Goal: Task Accomplishment & Management: Use online tool/utility

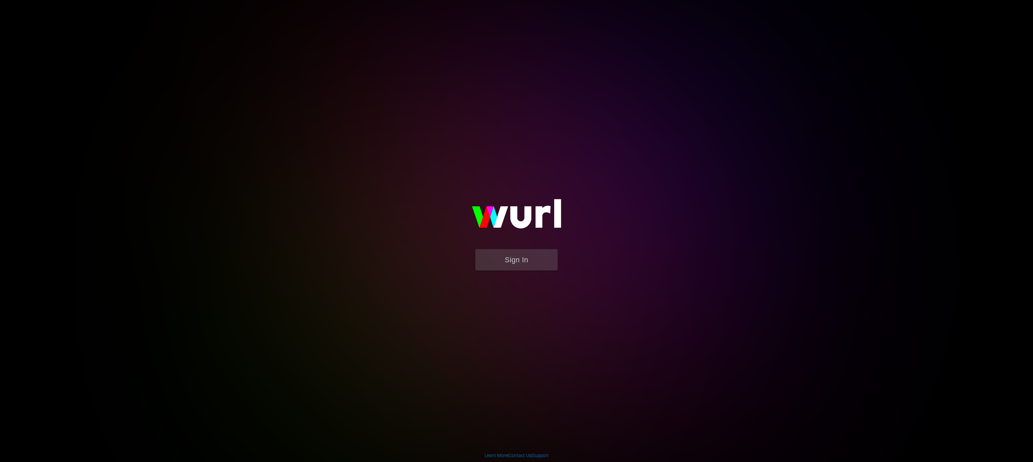
click at [545, 273] on form "Sign In" at bounding box center [517, 263] width 132 height 28
click at [540, 260] on button "Sign In" at bounding box center [516, 259] width 82 height 21
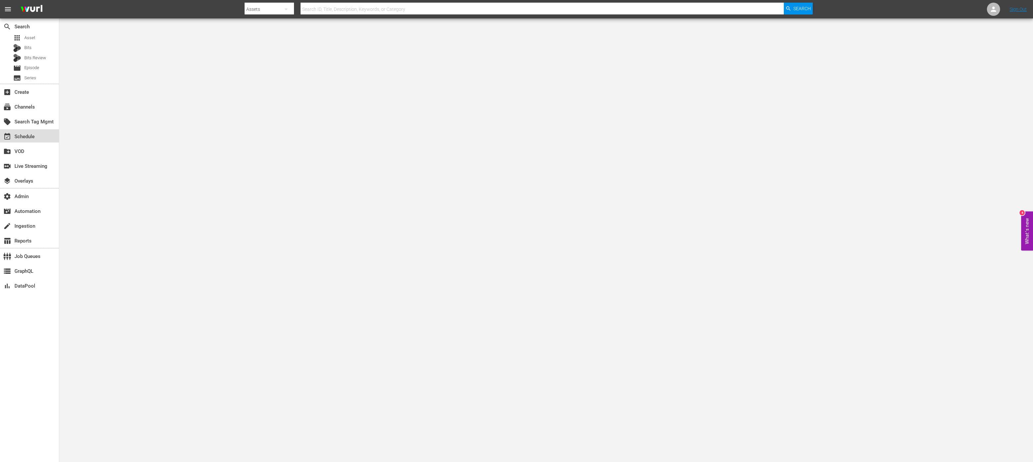
click at [34, 138] on div "event_available Schedule" at bounding box center [18, 136] width 37 height 6
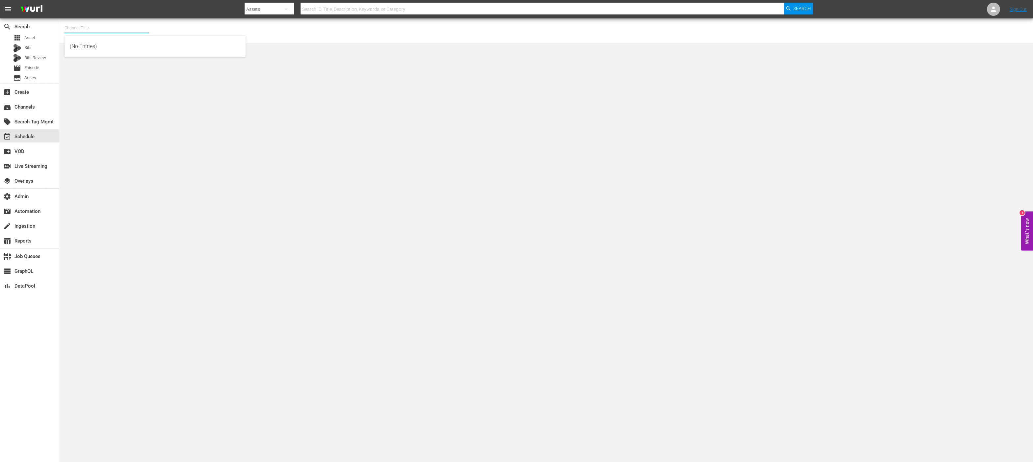
click at [92, 31] on input "text" at bounding box center [107, 28] width 84 height 16
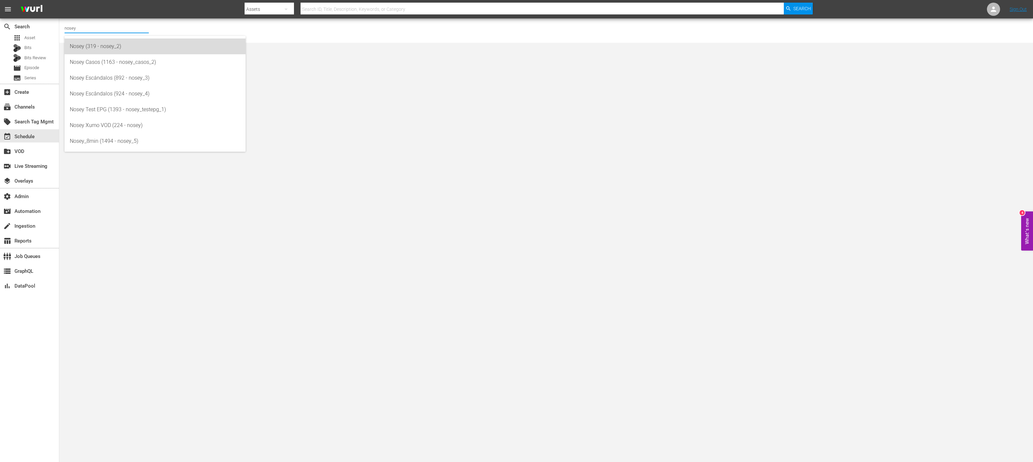
click at [106, 46] on div "Nosey (319 - nosey_2)" at bounding box center [155, 47] width 171 height 16
type input "Nosey (319 - nosey_2)"
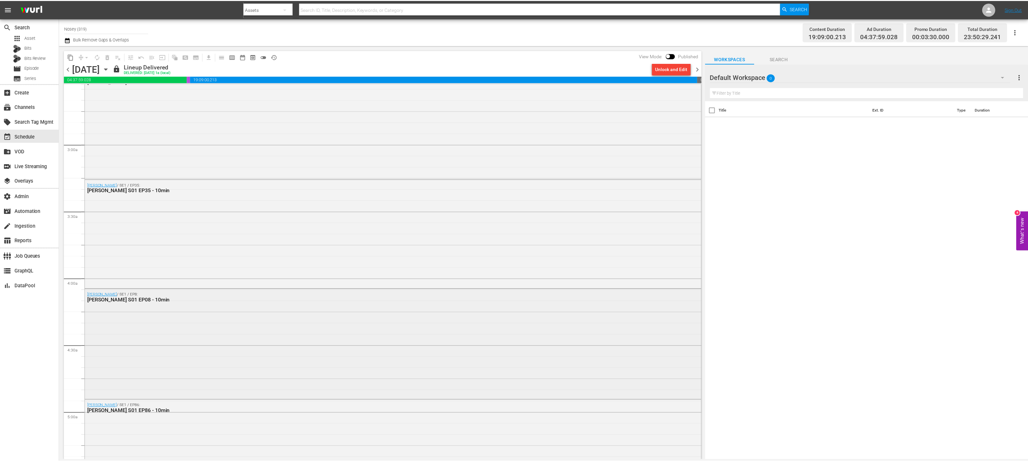
scroll to position [352, 0]
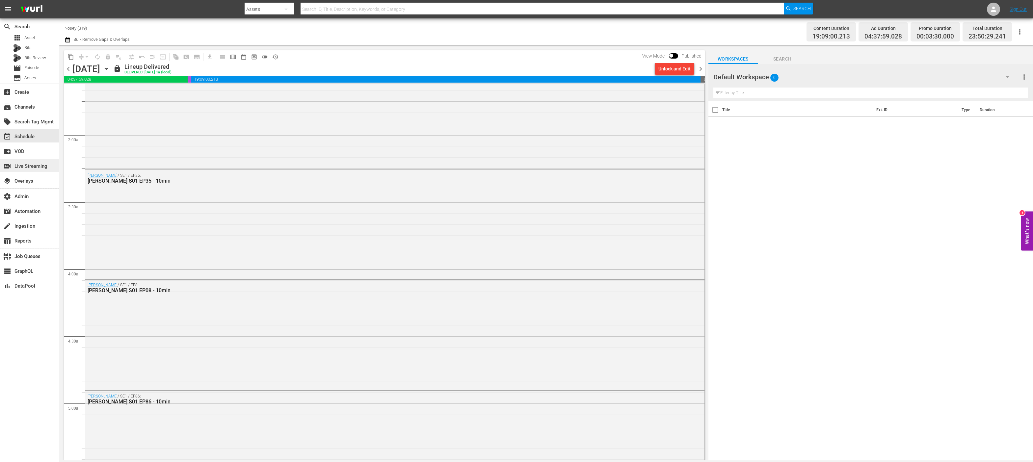
click at [17, 166] on div "switch_video Live Streaming" at bounding box center [18, 165] width 37 height 6
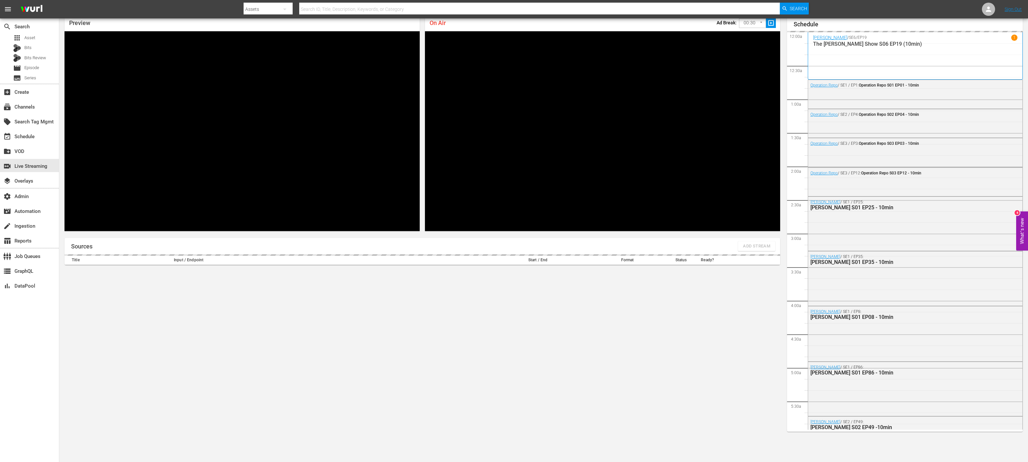
scroll to position [689, 0]
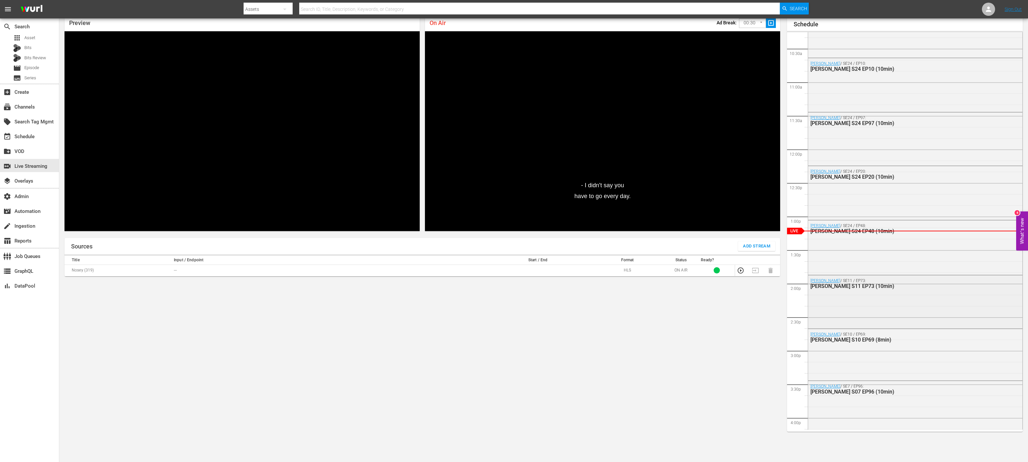
click at [861, 276] on div "[PERSON_NAME] / SE11 / EP73: [PERSON_NAME] S11 EP73 (10min)" at bounding box center [915, 284] width 214 height 16
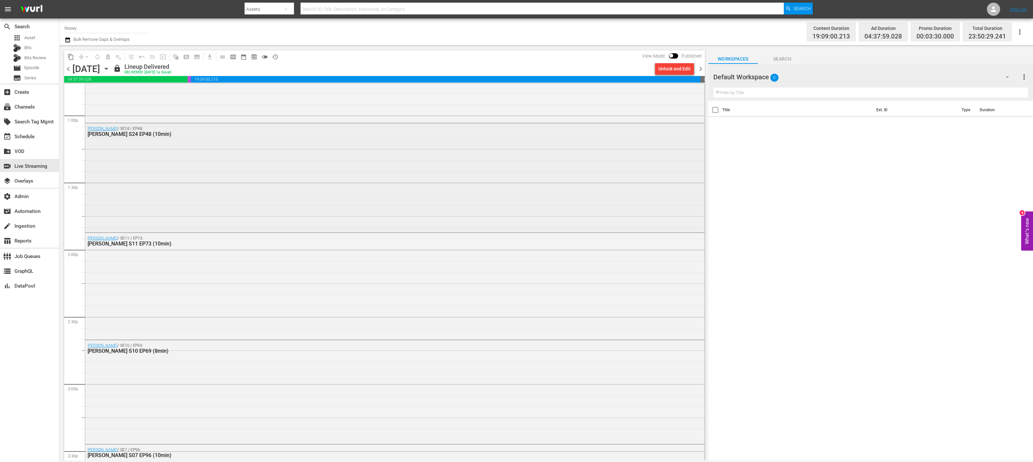
scroll to position [1713, 0]
click at [110, 69] on icon "button" at bounding box center [106, 68] width 7 height 7
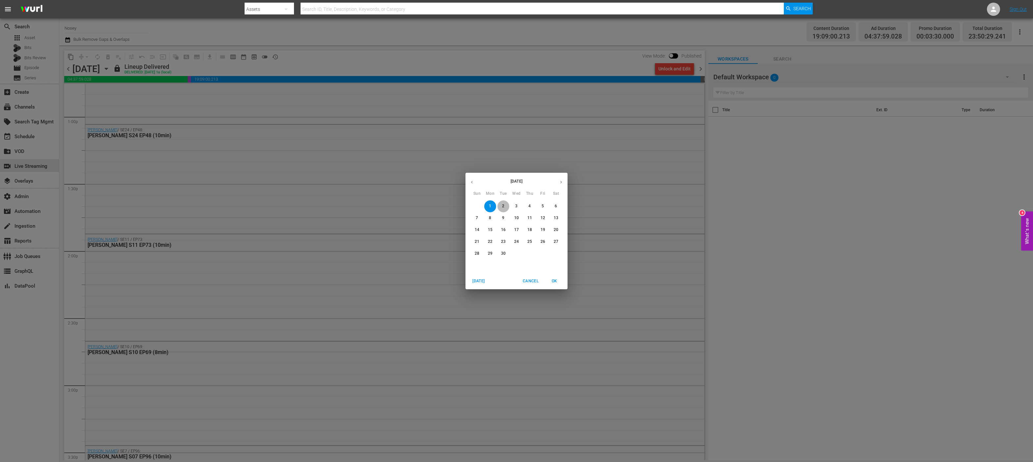
drag, startPoint x: 503, startPoint y: 206, endPoint x: 501, endPoint y: 217, distance: 11.0
click at [503, 207] on p "2" at bounding box center [503, 206] width 2 height 6
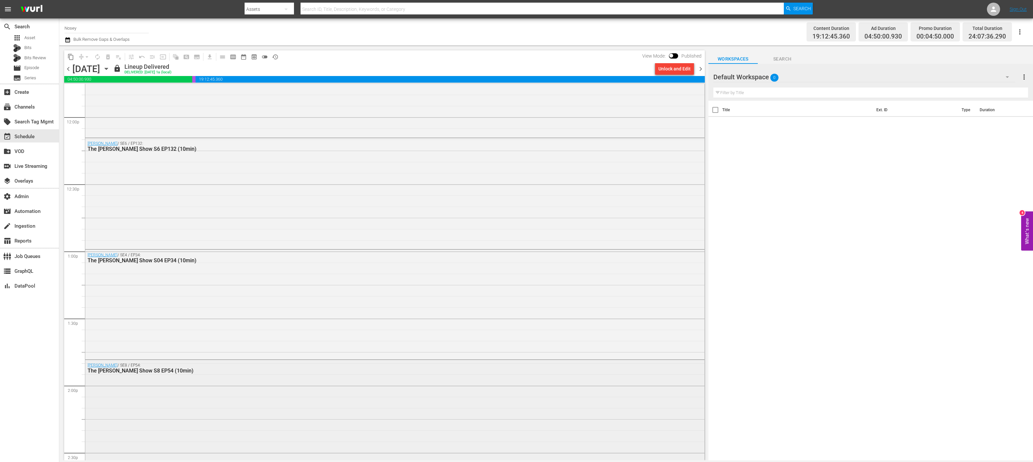
scroll to position [1578, 0]
click at [198, 300] on div "[PERSON_NAME] / SE4 / EP34: The [PERSON_NAME] Show S04 EP34 (10min)" at bounding box center [394, 304] width 619 height 108
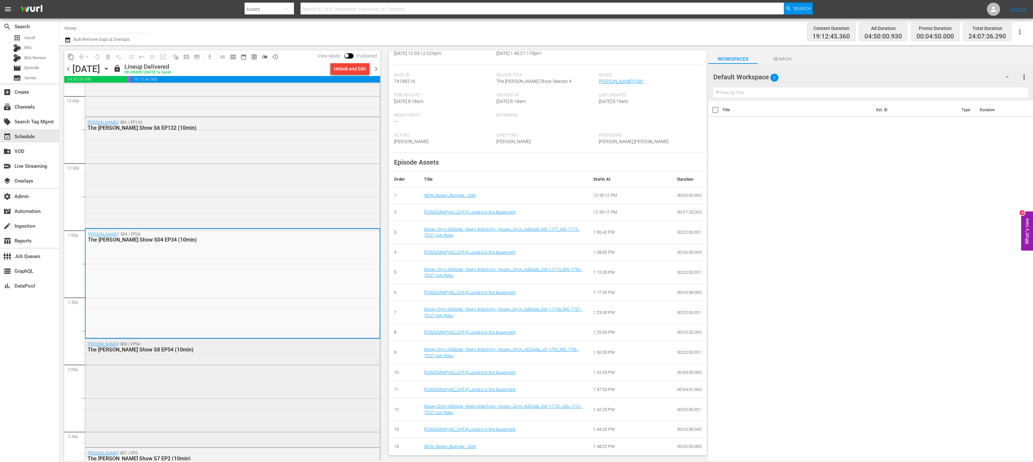
scroll to position [1601, 0]
click at [70, 69] on span "chevron_left" at bounding box center [68, 69] width 8 height 8
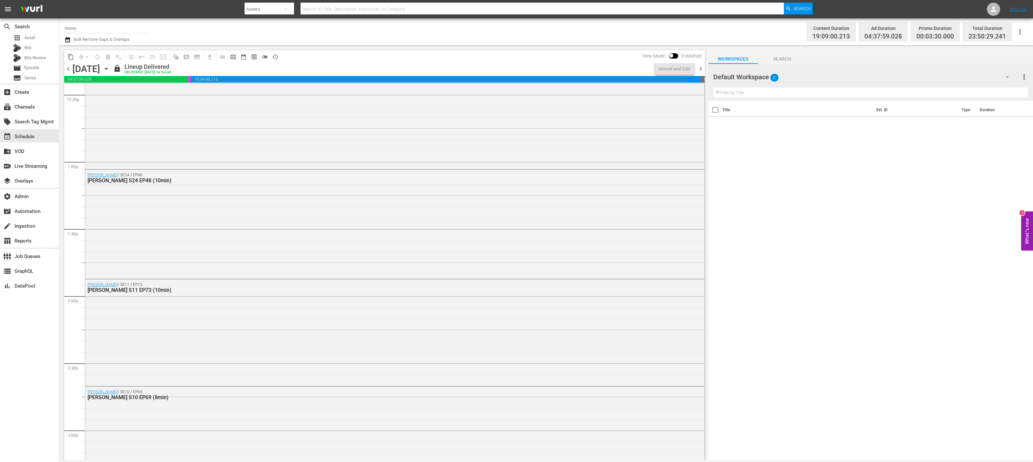
scroll to position [1579, 0]
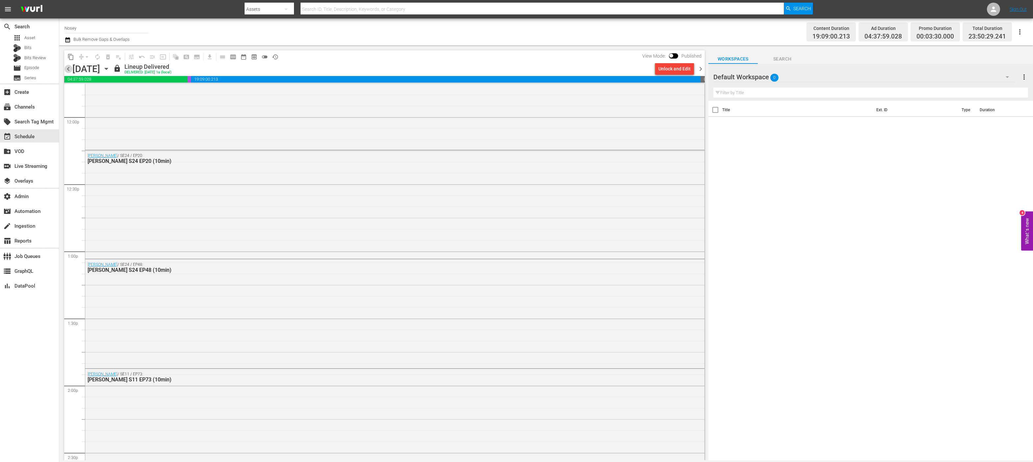
click at [67, 71] on span "chevron_left" at bounding box center [68, 69] width 8 height 8
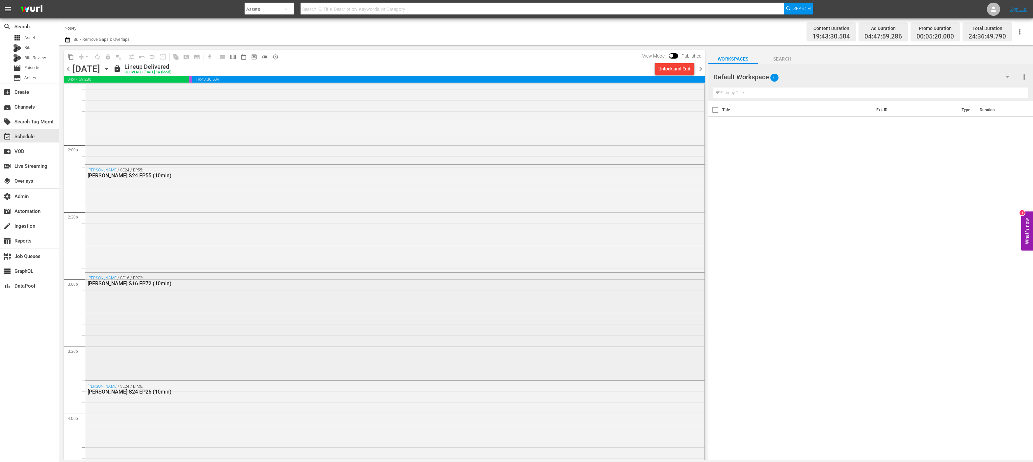
scroll to position [1820, 0]
